Goal: Communication & Community: Answer question/provide support

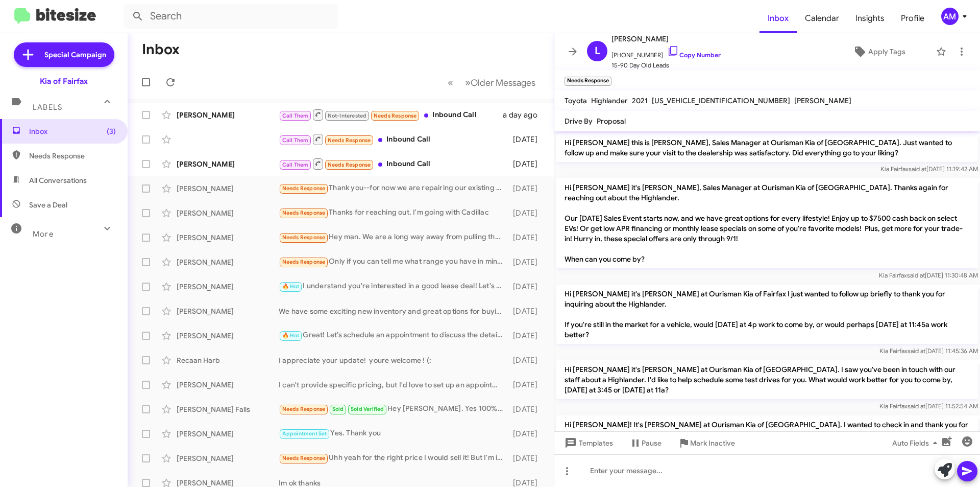
scroll to position [98, 0]
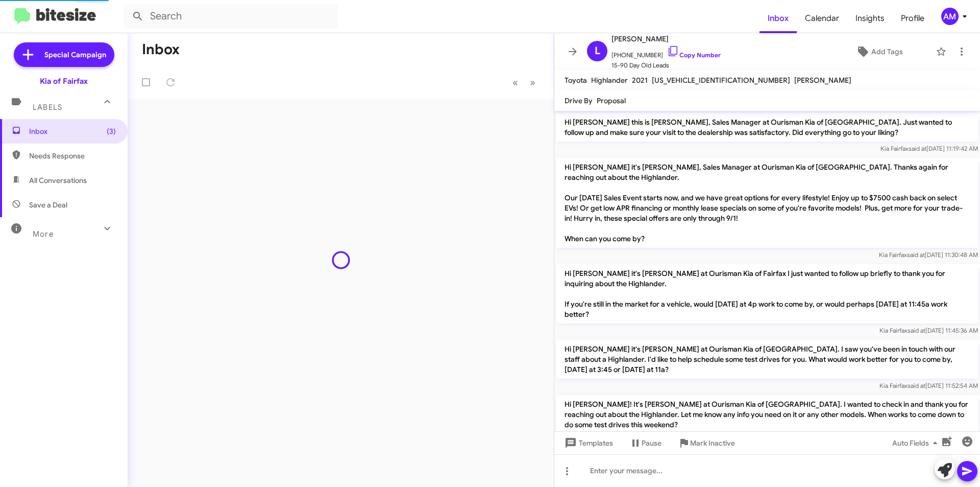
scroll to position [36, 0]
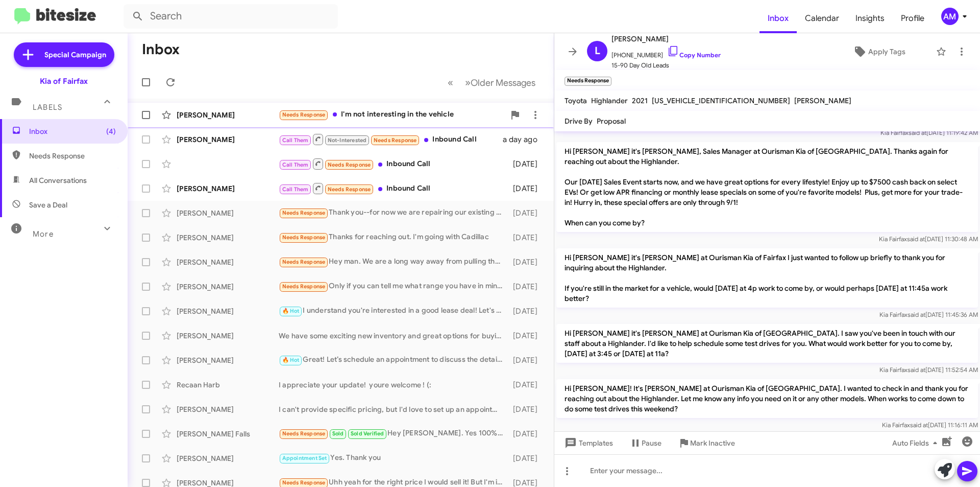
click at [274, 115] on div "[PERSON_NAME]" at bounding box center [228, 115] width 102 height 10
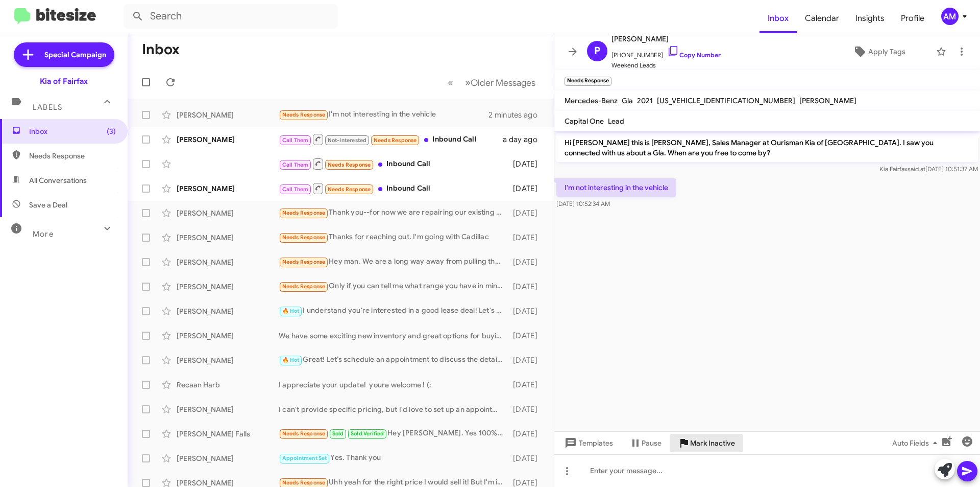
click at [689, 441] on icon at bounding box center [684, 443] width 12 height 12
